Goal: Find specific page/section: Find specific page/section

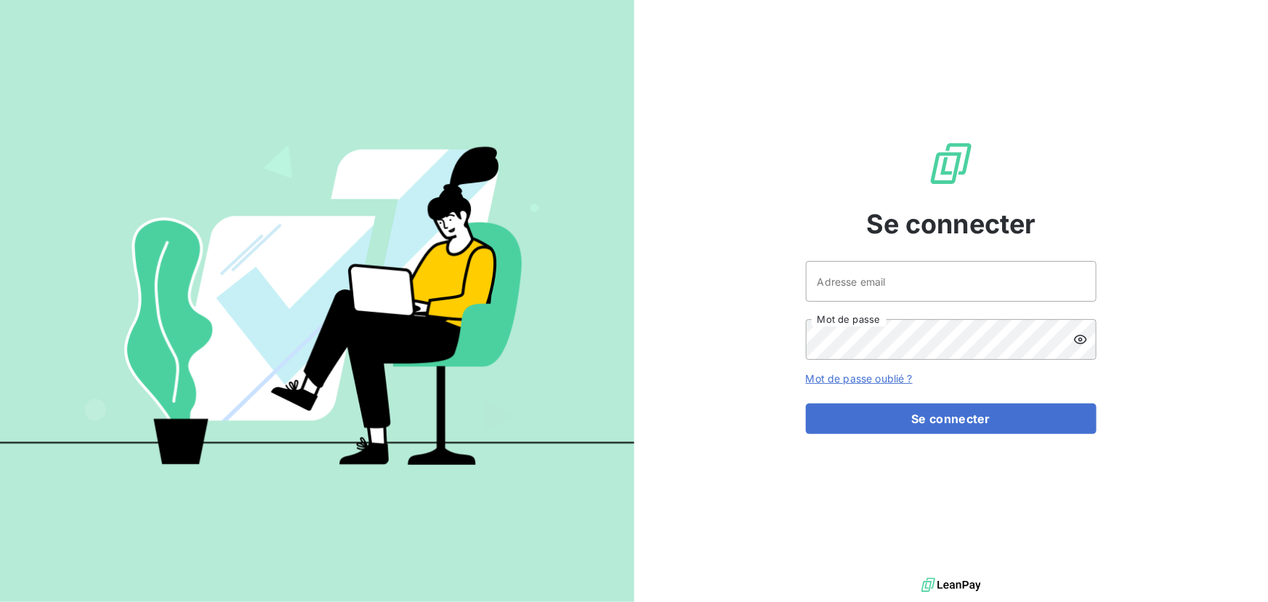
click at [0, 0] on div at bounding box center [0, 0] width 0 height 0
click at [1003, 283] on input "Adresse email" at bounding box center [951, 281] width 291 height 41
click at [0, 0] on div at bounding box center [0, 0] width 0 height 0
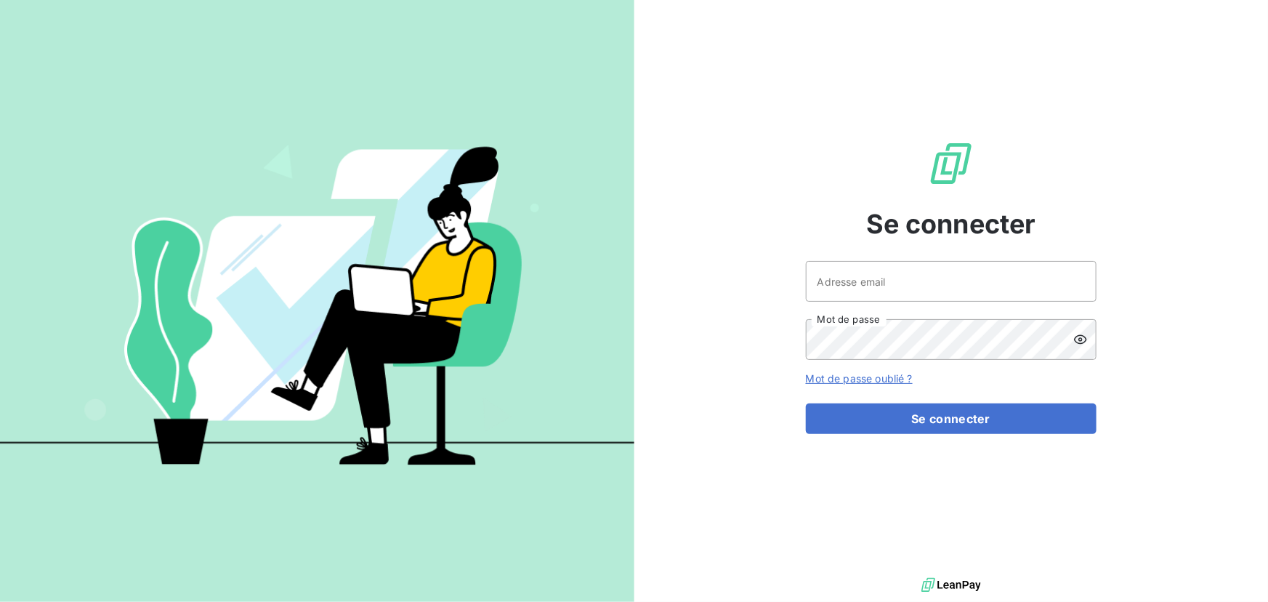
click at [0, 0] on div at bounding box center [0, 0] width 0 height 0
click at [958, 284] on input "Adresse email" at bounding box center [951, 281] width 291 height 41
click at [837, 601] on div at bounding box center [634, 602] width 1268 height 0
type input "[EMAIL_ADDRESS][DOMAIN_NAME]"
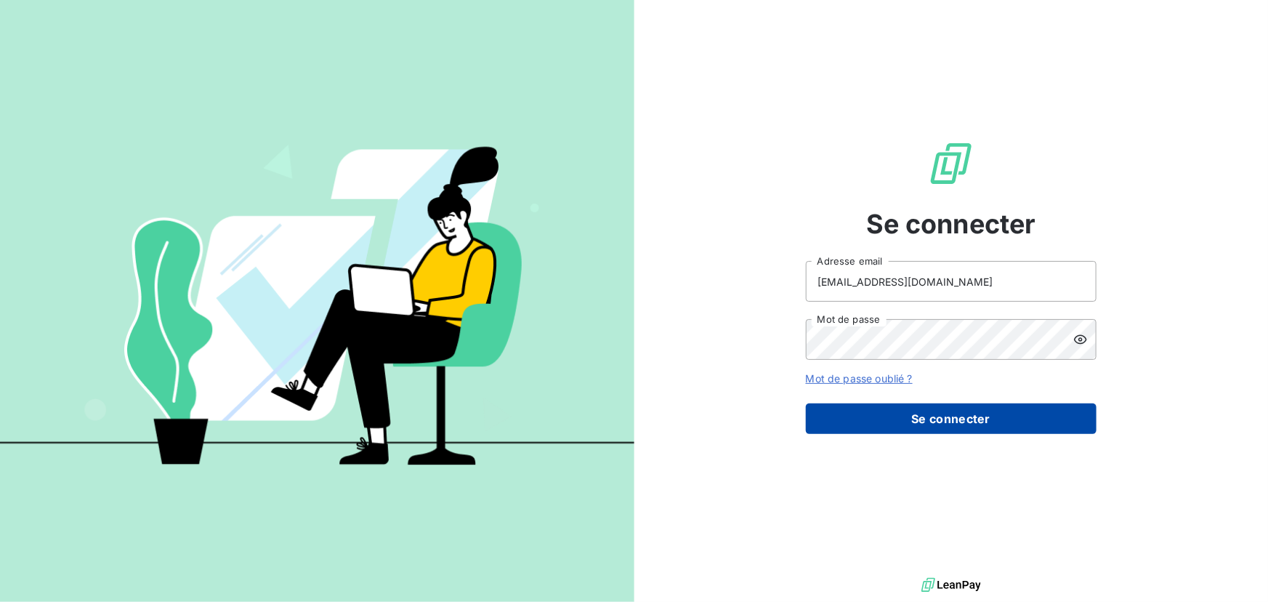
click at [969, 421] on button "Se connecter" at bounding box center [951, 418] width 291 height 31
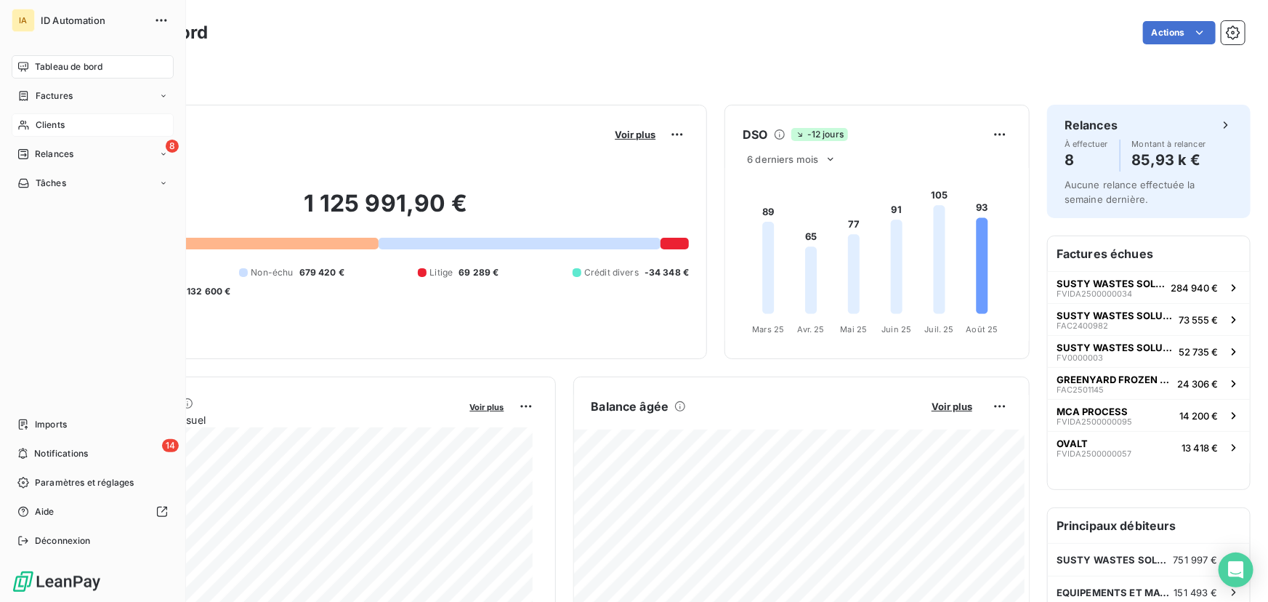
click at [55, 125] on span "Clients" at bounding box center [50, 124] width 29 height 13
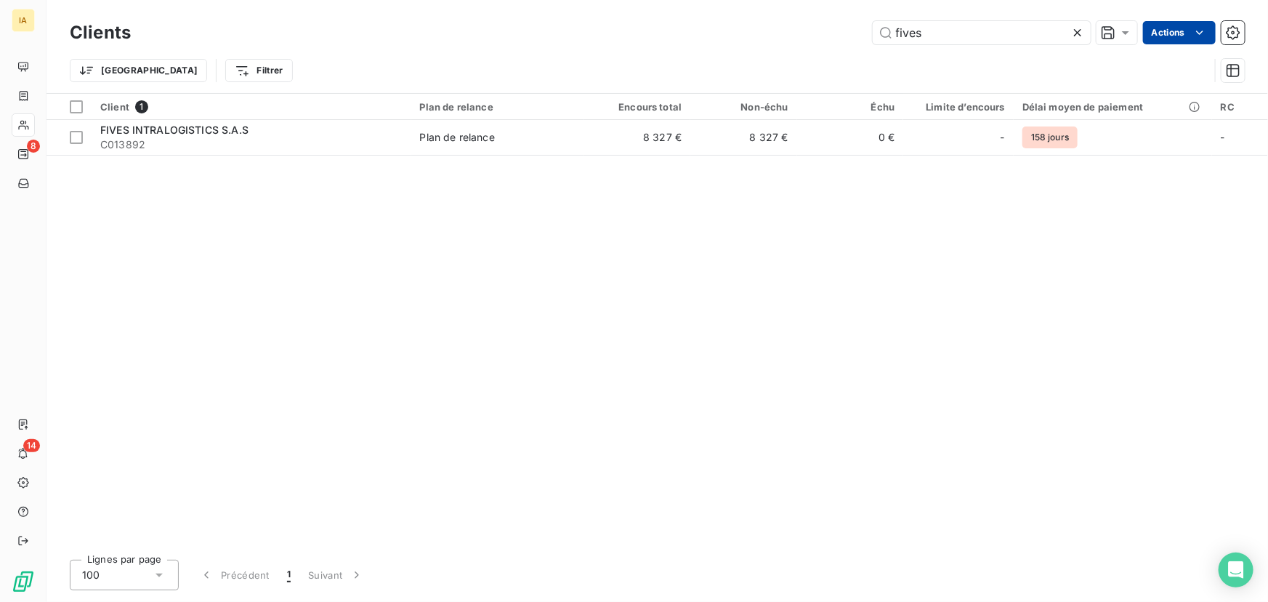
type input "fives"
click at [1201, 35] on html "IA 8 14 Clients fives Actions Propriétés Clients Voir le tableau de bord (1 cli…" at bounding box center [634, 301] width 1268 height 602
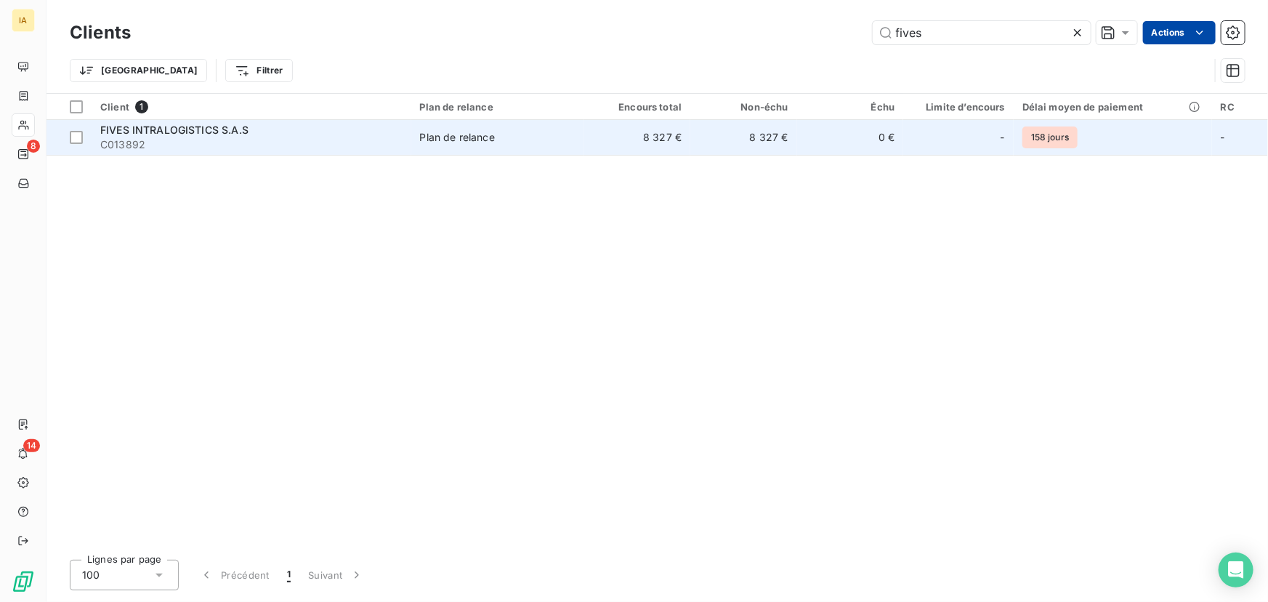
click at [262, 138] on span "C013892" at bounding box center [251, 144] width 302 height 15
click at [302, 142] on span "C013892" at bounding box center [251, 144] width 302 height 15
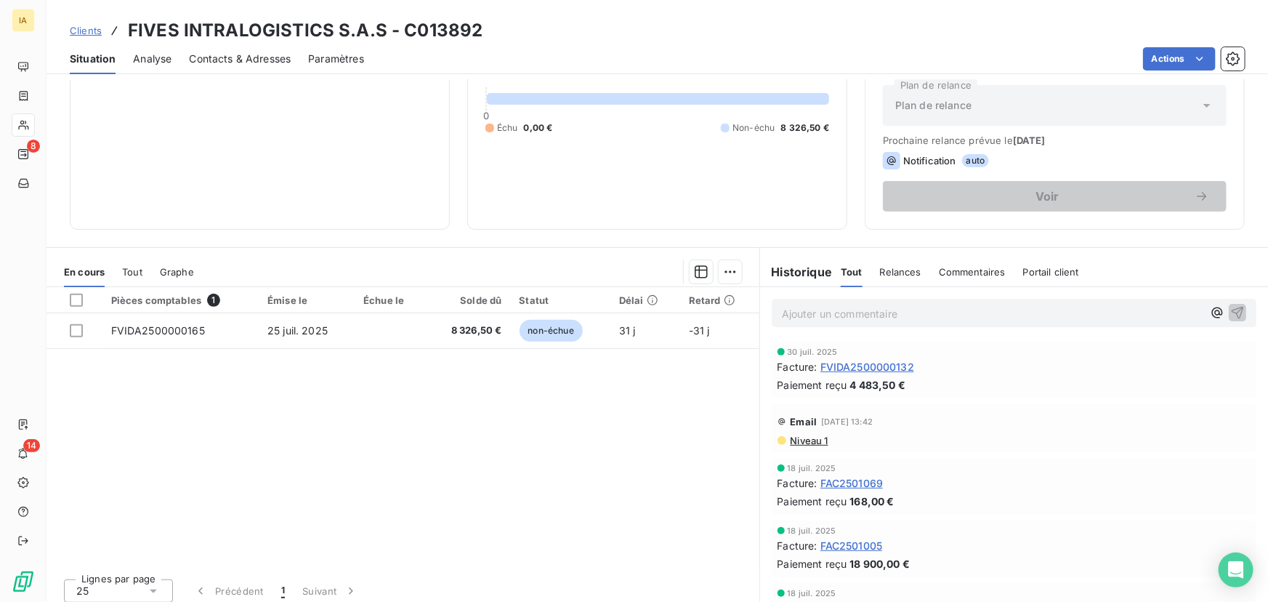
scroll to position [165, 0]
